Goal: Task Accomplishment & Management: Manage account settings

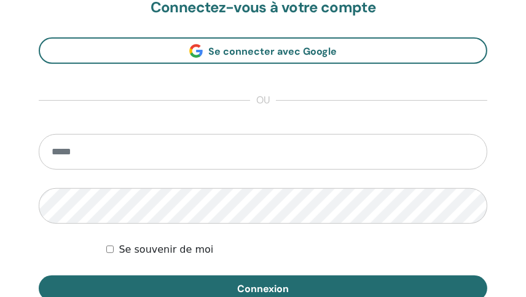
scroll to position [713, 0]
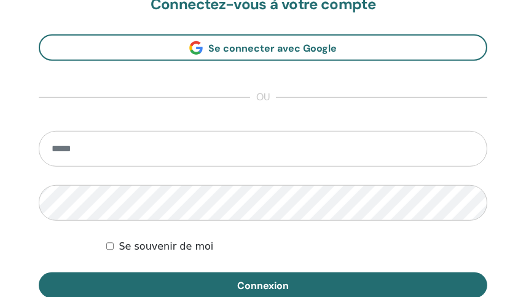
click at [129, 149] on input "email" at bounding box center [263, 149] width 449 height 36
type input "**********"
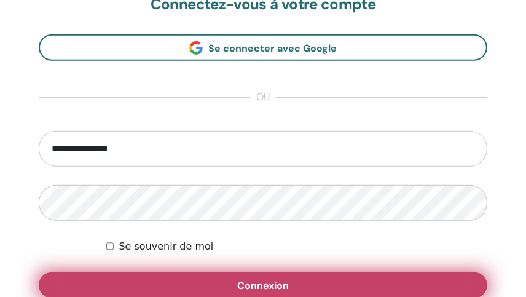
click at [210, 279] on button "Connexion" at bounding box center [263, 285] width 449 height 26
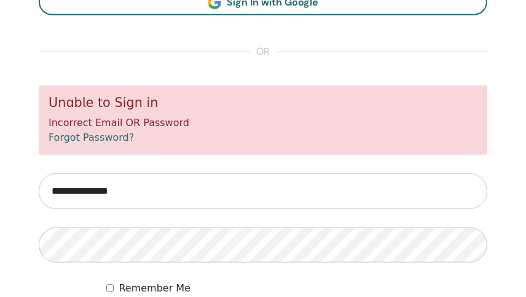
scroll to position [757, 0]
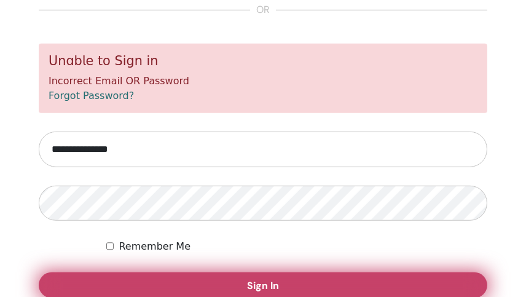
click at [253, 283] on span "Sign In" at bounding box center [263, 285] width 32 height 13
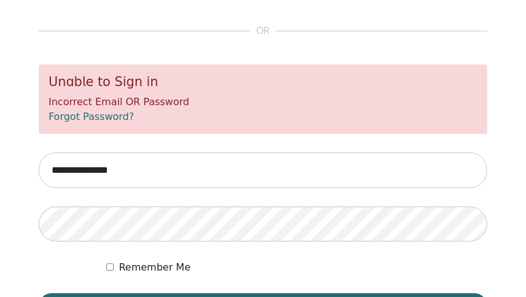
scroll to position [757, 0]
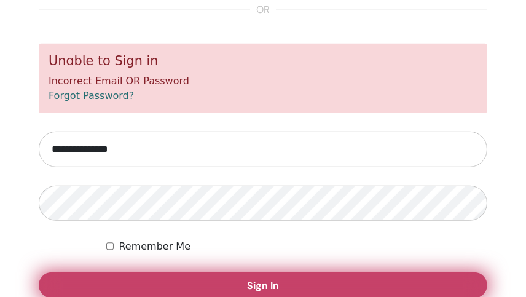
click at [207, 276] on button "Sign In" at bounding box center [263, 285] width 449 height 26
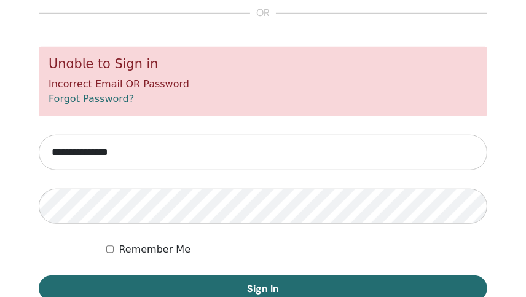
scroll to position [757, 0]
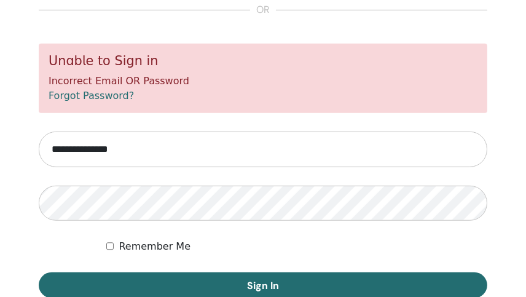
click at [94, 95] on link "Forgot Password?" at bounding box center [91, 96] width 85 height 12
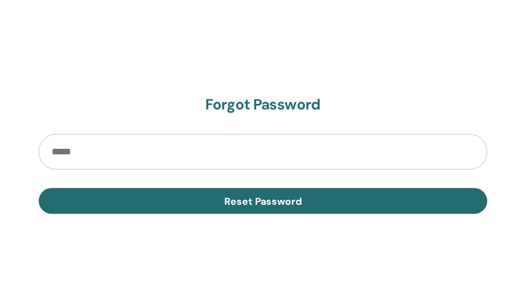
scroll to position [733, 0]
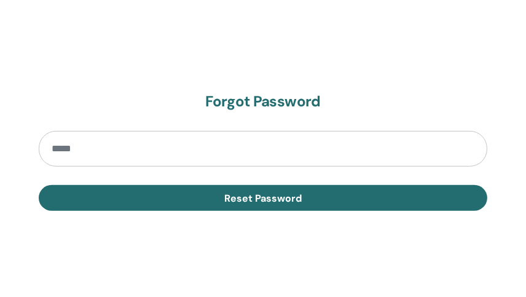
click at [195, 151] on input "email" at bounding box center [263, 149] width 449 height 36
type input "**********"
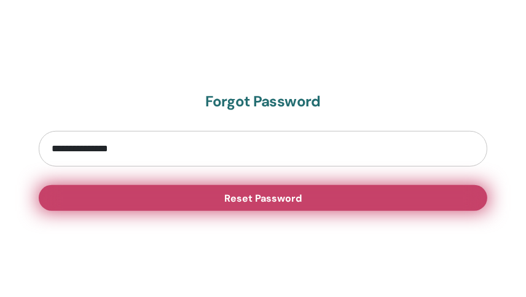
click at [183, 190] on button "Reset Password" at bounding box center [263, 198] width 449 height 26
